Goal: Task Accomplishment & Management: Use online tool/utility

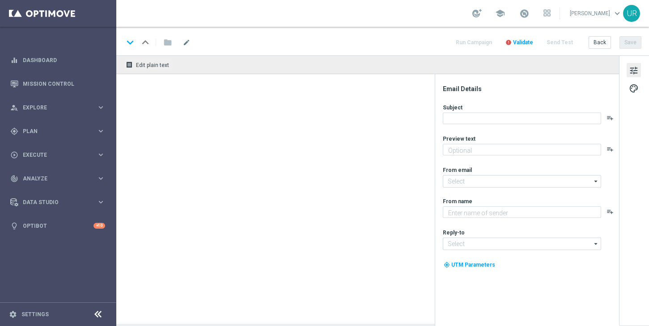
type textarea "3 € geschenkt."
type textarea "Lottoland"
type input "[EMAIL_ADDRESS][DOMAIN_NAME]"
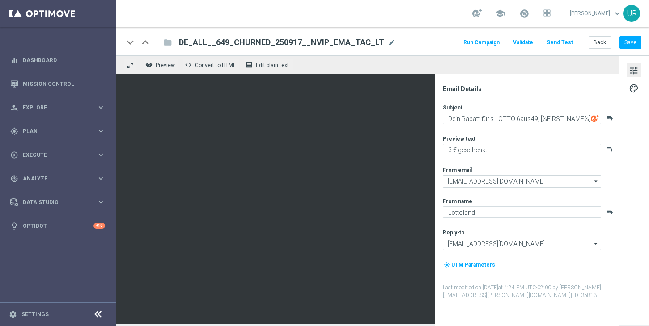
click at [565, 41] on button "Send Test" at bounding box center [559, 43] width 29 height 12
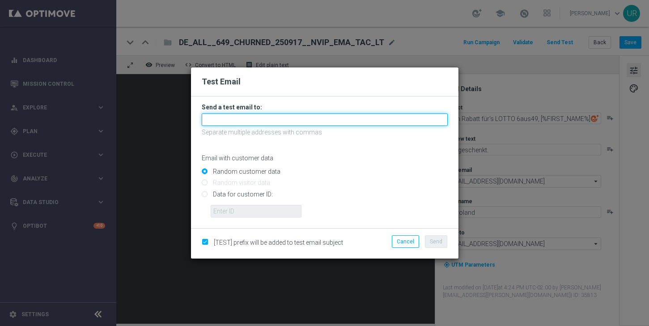
click at [265, 122] on input "text" at bounding box center [325, 120] width 246 height 13
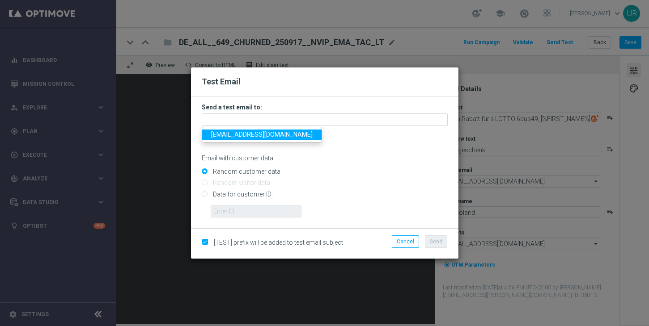
click at [234, 135] on span "ulrikarosendahl68@gmail.com" at bounding box center [262, 134] width 102 height 7
type input "ulrikarosendahl68@gmail.com"
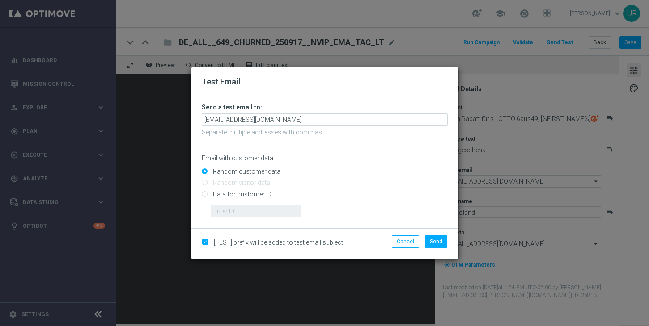
click at [205, 195] on input "Data for customer ID:" at bounding box center [325, 198] width 246 height 13
radio input "true"
click at [241, 212] on input "text" at bounding box center [256, 211] width 91 height 13
click at [266, 212] on input "text" at bounding box center [256, 211] width 91 height 13
type input "2"
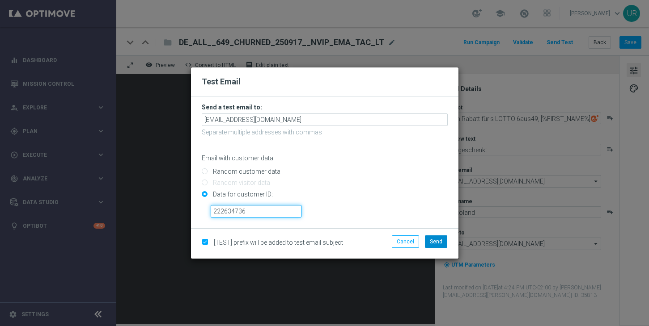
type input "222634736"
click at [434, 241] on span "Send" at bounding box center [436, 242] width 13 height 6
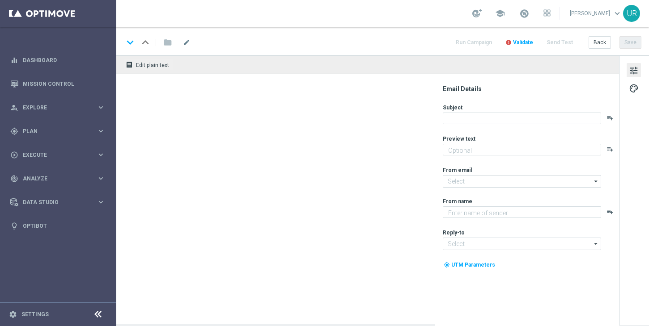
type textarea "3 € geschenkt."
type textarea "Lottoland"
type input "[EMAIL_ADDRESS][DOMAIN_NAME]"
type textarea "5 € geschenkt."
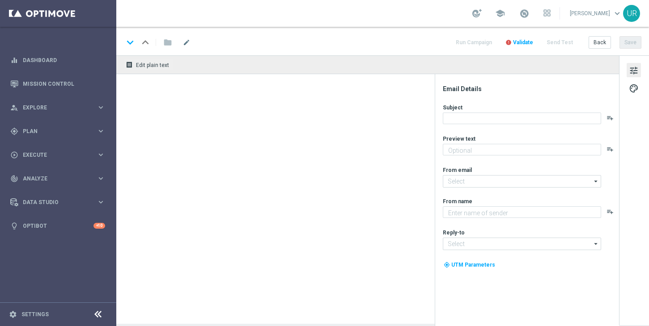
type textarea "Lottoland"
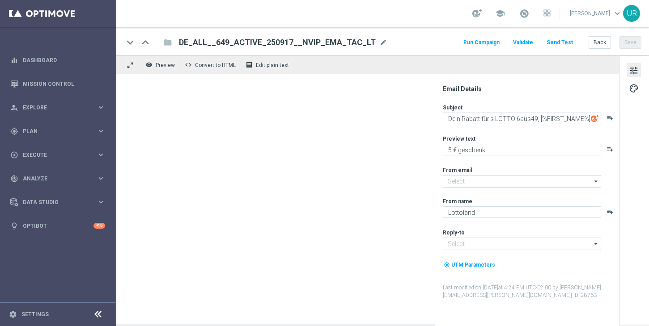
type input "[EMAIL_ADDRESS][DOMAIN_NAME]"
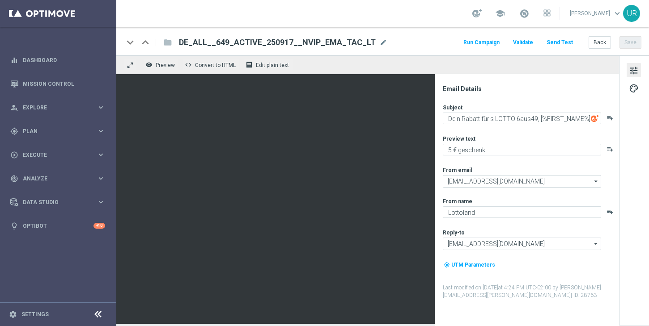
click at [563, 43] on button "Send Test" at bounding box center [559, 43] width 29 height 12
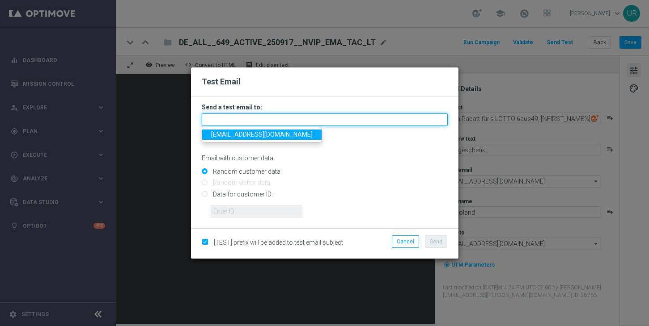
click at [353, 119] on input "text" at bounding box center [325, 120] width 246 height 13
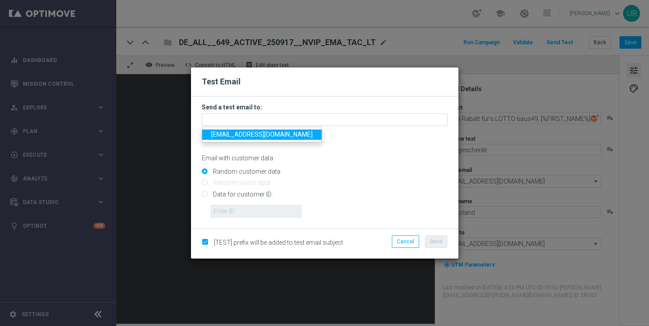
click at [238, 138] on span "ulrikarosendahl68@gmail.com" at bounding box center [262, 134] width 102 height 7
type input "ulrikarosendahl68@gmail.com"
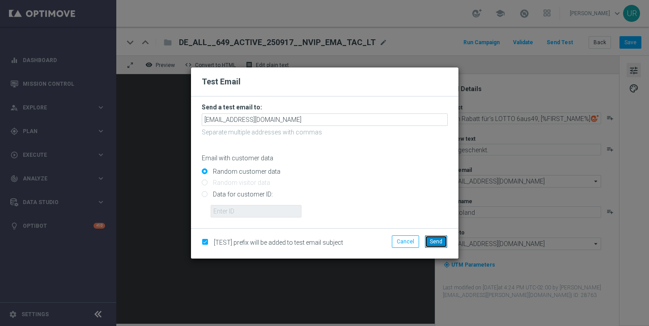
click at [433, 245] on button "Send" at bounding box center [436, 242] width 22 height 13
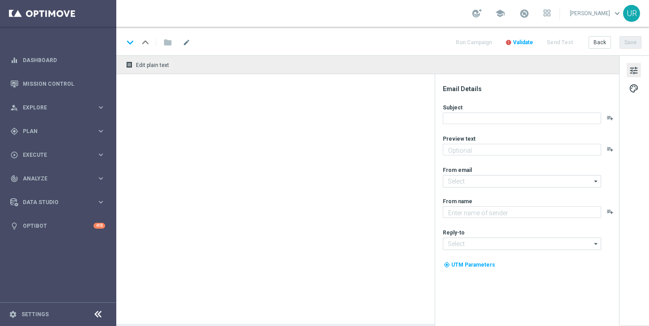
type textarea "3 € geschenkt."
type textarea "Lottoland"
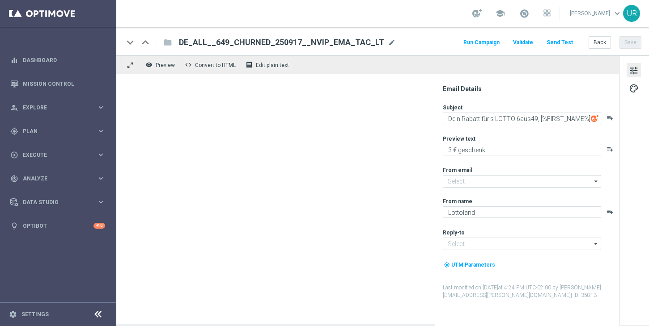
type input "[EMAIL_ADDRESS][DOMAIN_NAME]"
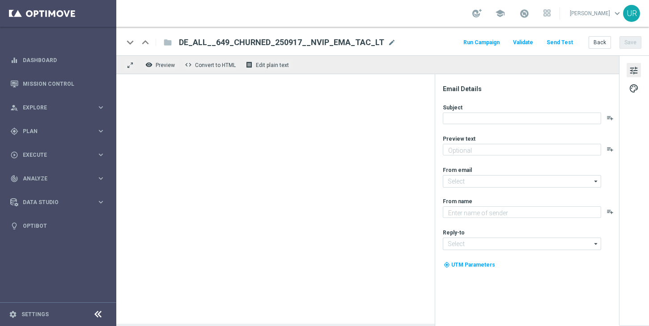
type textarea "3 € geschenkt."
type textarea "Lottoland"
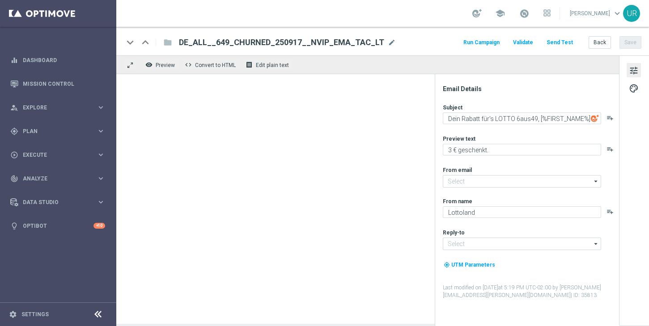
type input "[EMAIL_ADDRESS][DOMAIN_NAME]"
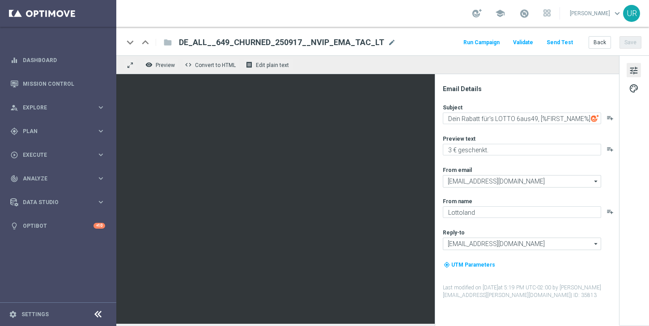
click at [563, 42] on button "Send Test" at bounding box center [559, 43] width 29 height 12
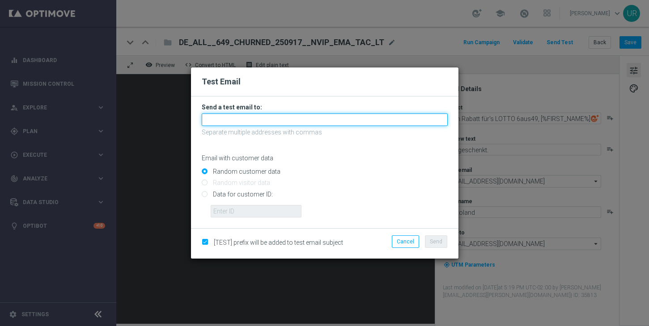
click at [311, 121] on input "text" at bounding box center [325, 120] width 246 height 13
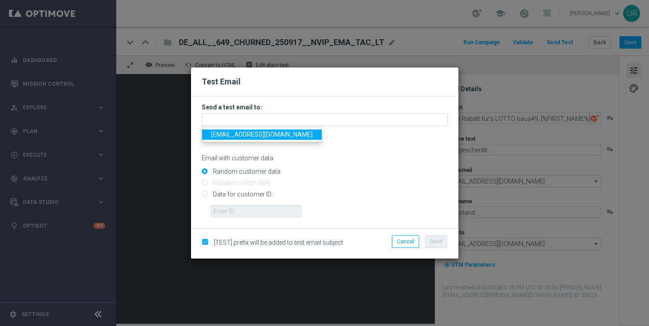
click at [235, 136] on span "ulrikarosendahl68@gmail.com" at bounding box center [262, 134] width 102 height 7
type input "ulrikarosendahl68@gmail.com"
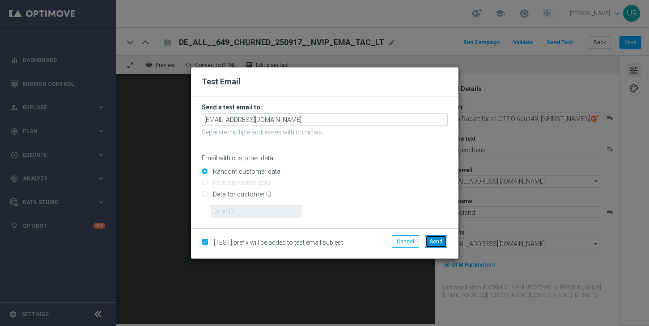
click at [439, 239] on span "Send" at bounding box center [436, 242] width 13 height 6
